Goal: Task Accomplishment & Management: Manage account settings

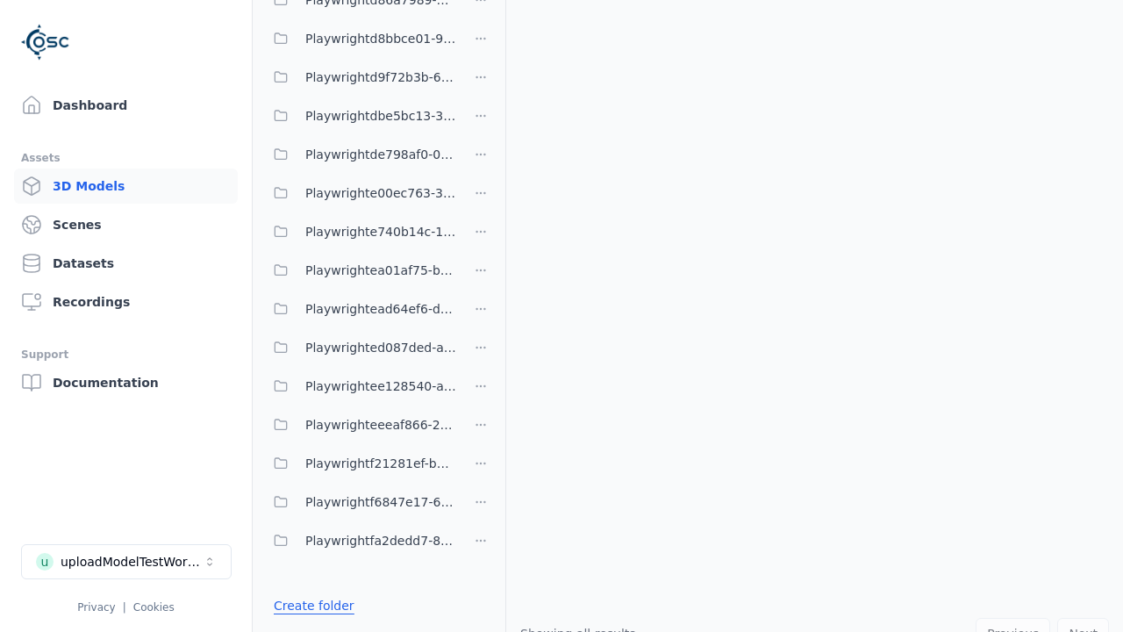
click at [308, 605] on link "Create folder" at bounding box center [314, 606] width 81 height 18
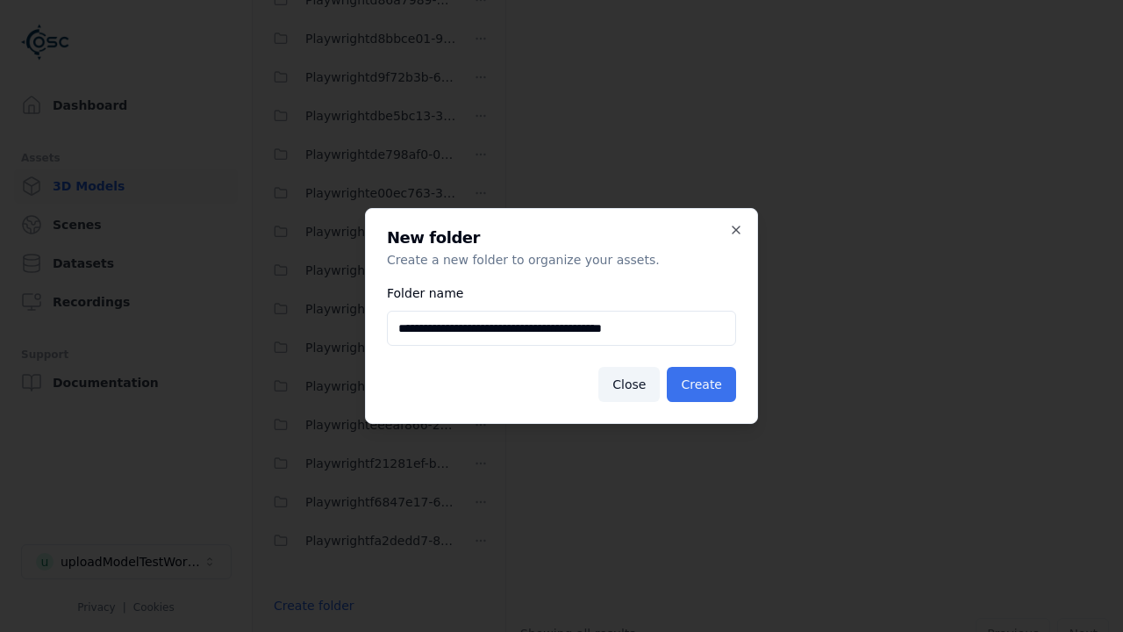
type input "**********"
click at [704, 384] on button "Create" at bounding box center [701, 384] width 69 height 35
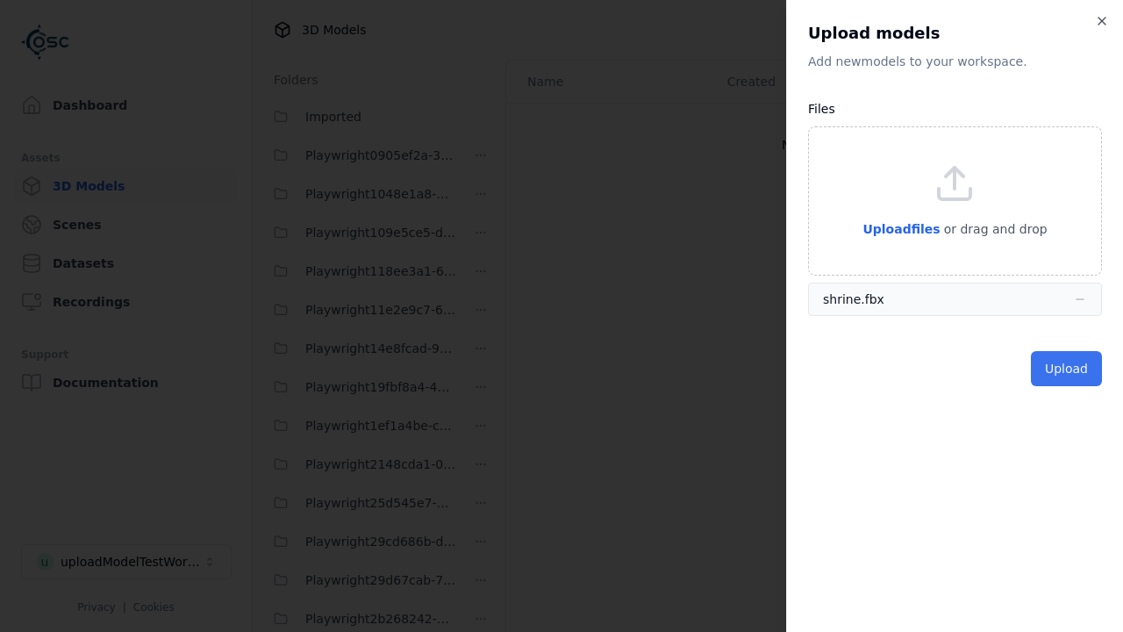
click at [1069, 368] on button "Upload" at bounding box center [1066, 368] width 71 height 35
